Goal: Find specific page/section

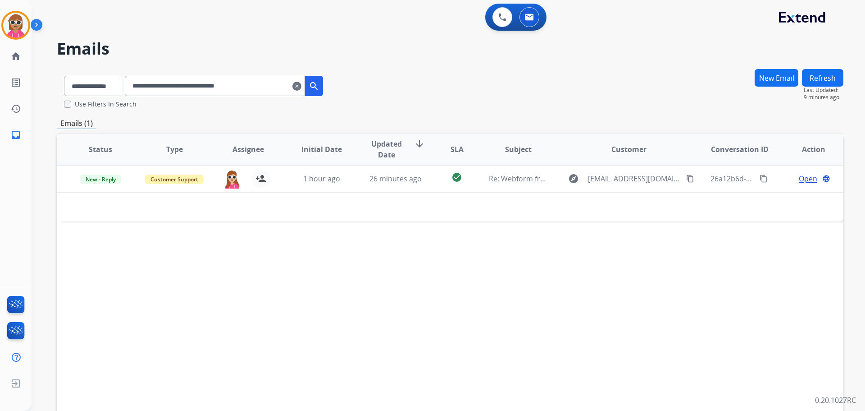
select select "**********"
click at [7, 311] on img at bounding box center [15, 306] width 21 height 21
click at [503, 21] on button at bounding box center [503, 17] width 20 height 20
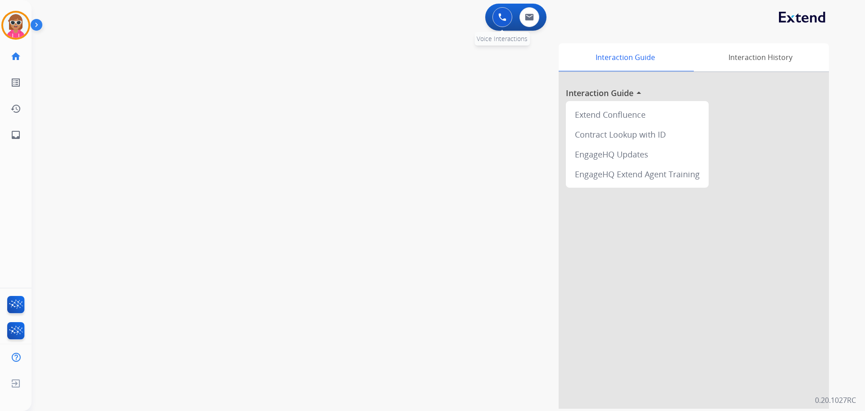
click at [499, 21] on button at bounding box center [503, 17] width 20 height 20
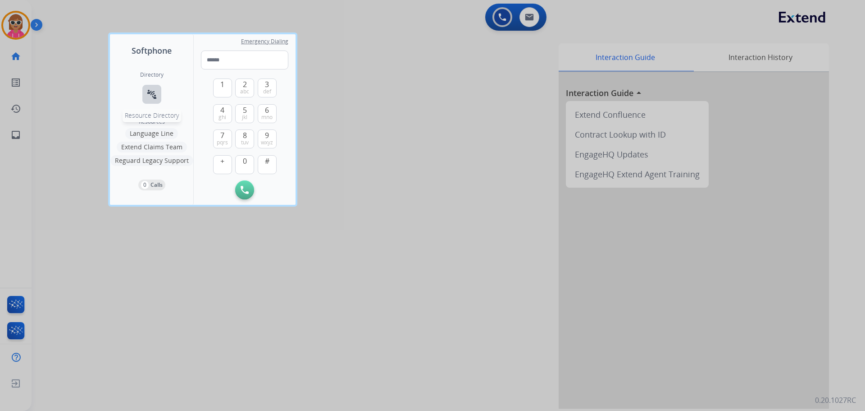
click at [145, 90] on button "connect_without_contact Resource Directory" at bounding box center [151, 94] width 19 height 19
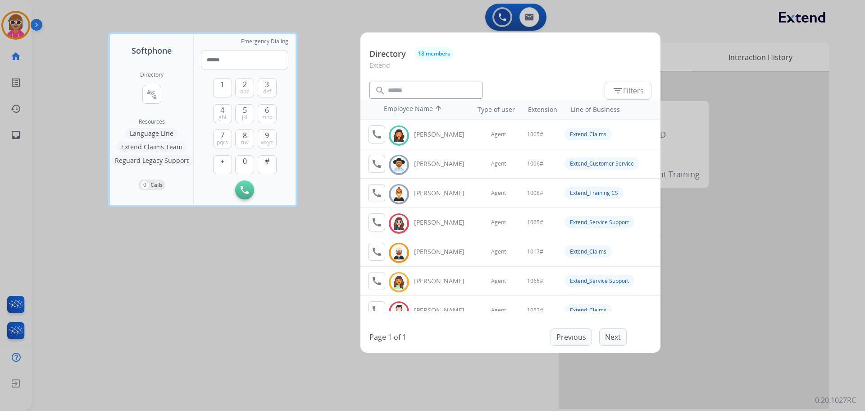
click at [128, 290] on div at bounding box center [432, 205] width 865 height 411
